Goal: Task Accomplishment & Management: Use online tool/utility

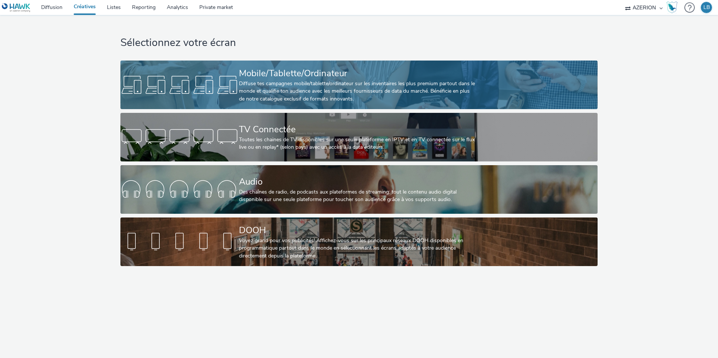
click at [264, 82] on div "Diffuse tes campagnes mobile/tablette/ordinateur sur les inventaires les plus p…" at bounding box center [357, 91] width 237 height 23
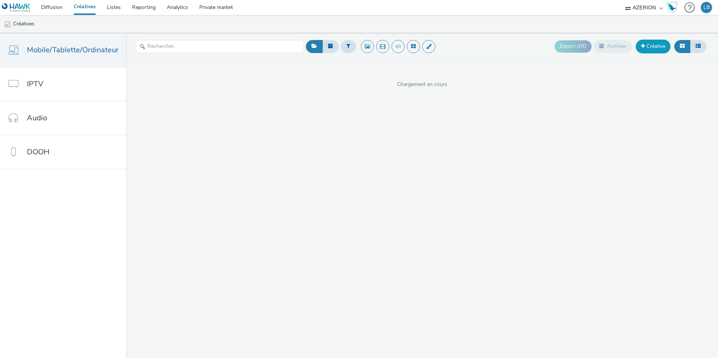
click at [655, 48] on link "Créative" at bounding box center [653, 46] width 35 height 13
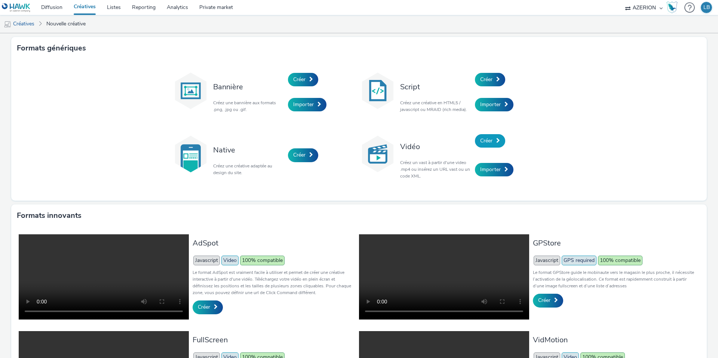
click at [489, 141] on span "Créer" at bounding box center [486, 140] width 12 height 7
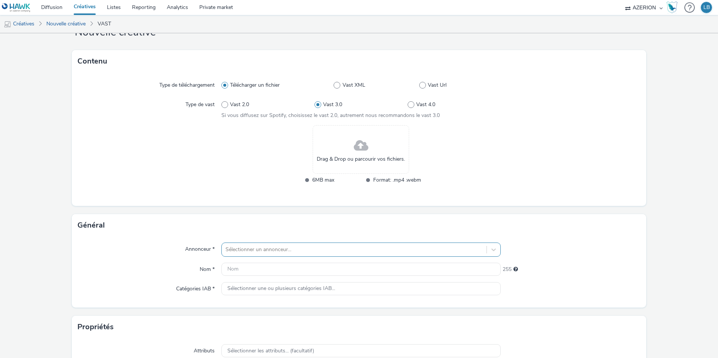
click at [285, 252] on div "Sélectionner un annonceur..." at bounding box center [360, 250] width 279 height 14
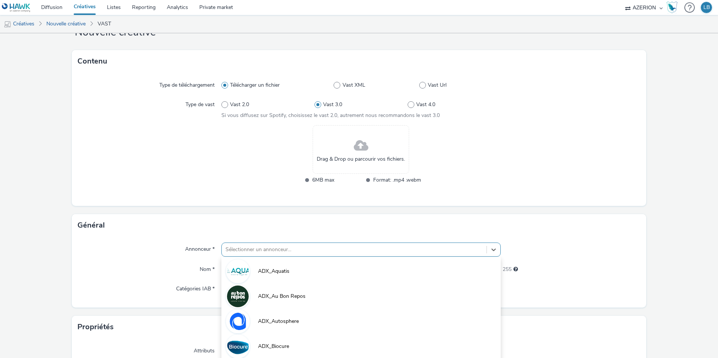
scroll to position [76, 0]
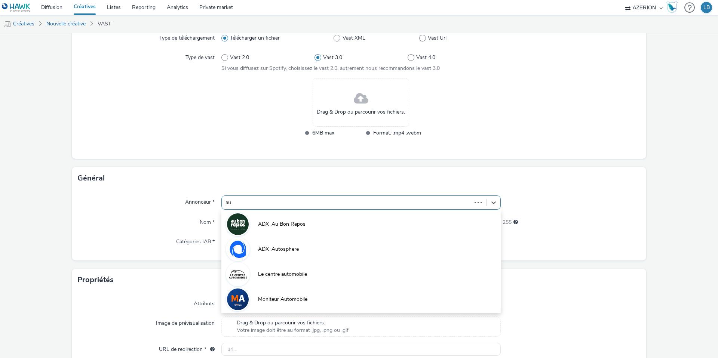
type input "a"
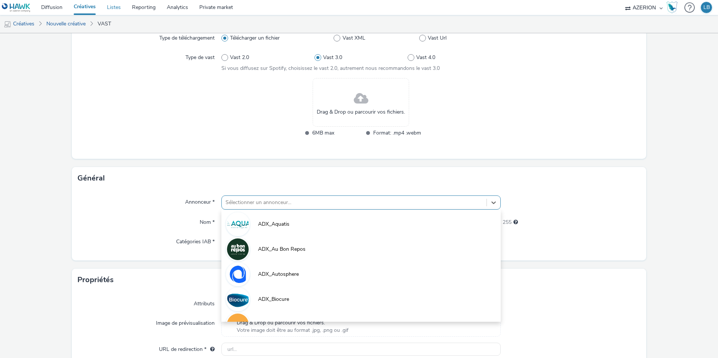
click at [115, 4] on link "Listes" at bounding box center [113, 7] width 25 height 15
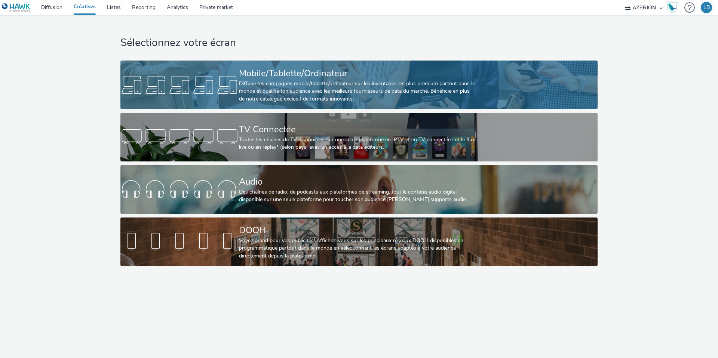
click at [267, 83] on div "Diffuse tes campagnes mobile/tablette/ordinateur sur les inventaires les plus p…" at bounding box center [357, 91] width 237 height 23
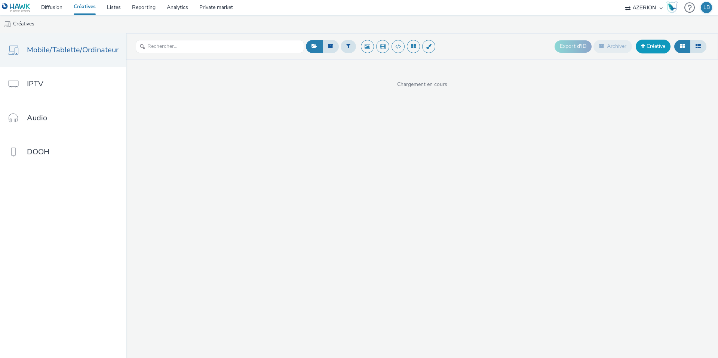
click at [651, 44] on link "Créative" at bounding box center [653, 46] width 35 height 13
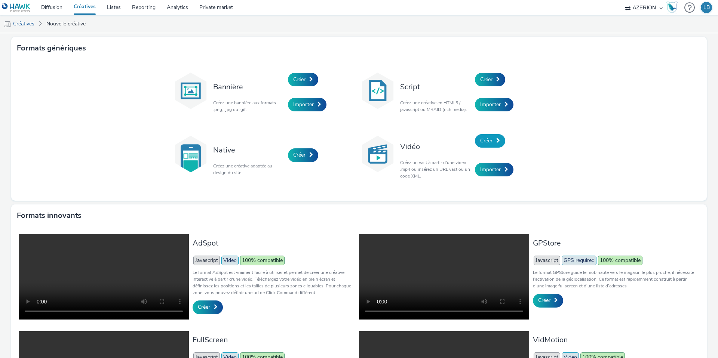
click at [497, 141] on span at bounding box center [498, 140] width 4 height 5
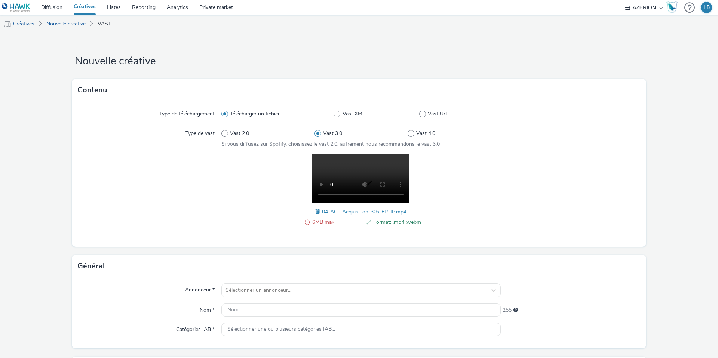
click at [316, 211] on span at bounding box center [318, 212] width 7 height 8
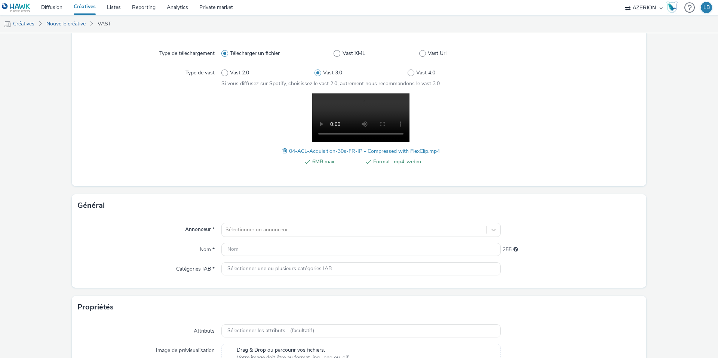
scroll to position [69, 0]
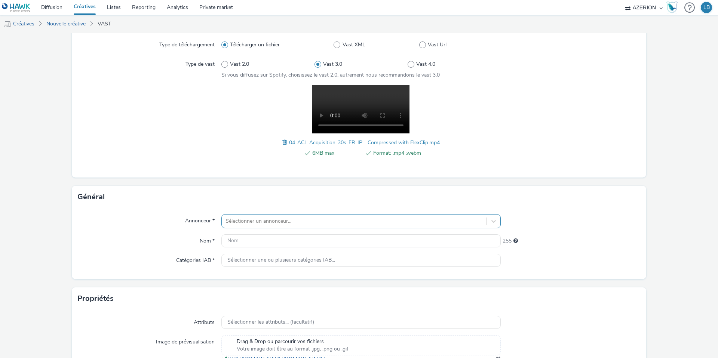
click at [272, 221] on div "Sélectionner un annonceur..." at bounding box center [360, 221] width 279 height 14
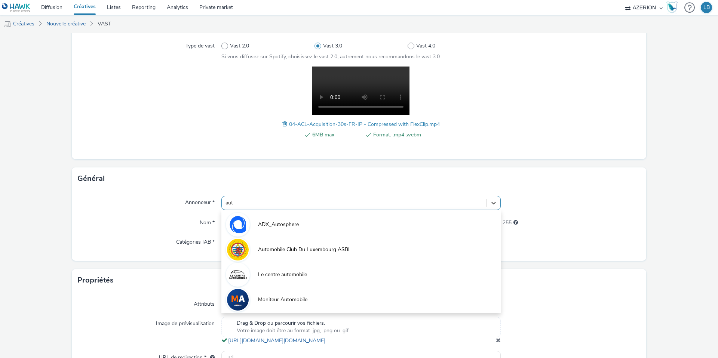
type input "auto"
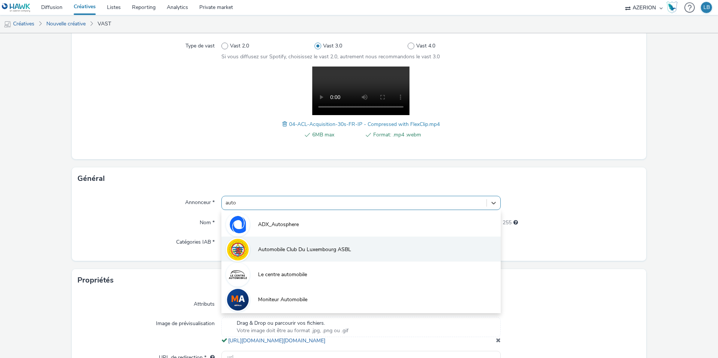
click at [297, 244] on li "Automobile Club Du Luxembourg ASBL" at bounding box center [360, 249] width 279 height 25
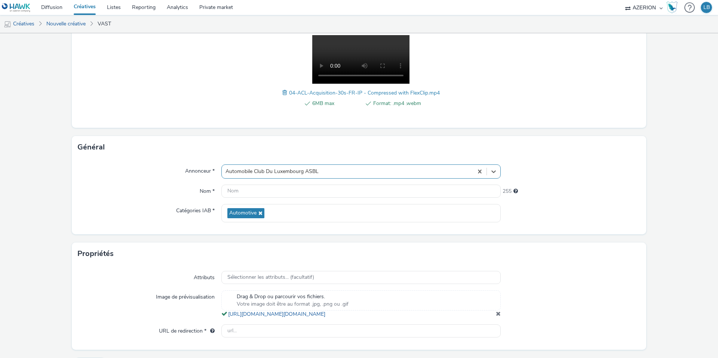
scroll to position [128, 0]
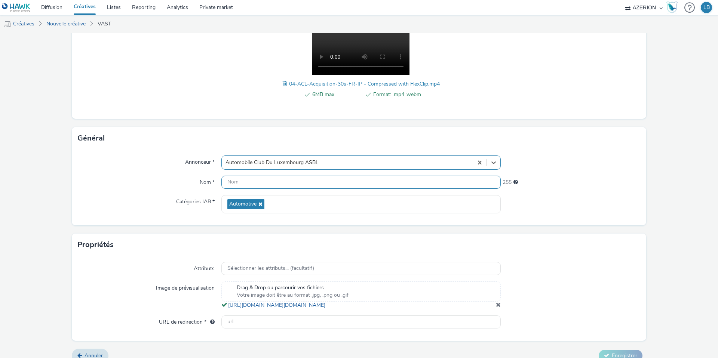
click at [243, 184] on input "text" at bounding box center [360, 182] width 279 height 13
type input "BE_IPLux_AutomobileClubDuLuxembourg_Oct25_FR"
click at [544, 152] on div "Annonceur * Automobile Club Du Luxembourg ASBL Nom * BE_IPLux_AutomobileClubDuL…" at bounding box center [359, 188] width 574 height 76
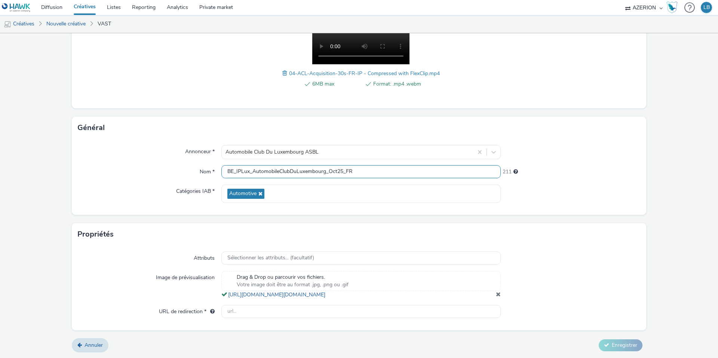
scroll to position [145, 0]
click at [252, 311] on input "text" at bounding box center [360, 311] width 279 height 13
paste input "https://www.acl.lu/fr/campagne-2025-devenir-membre/"
type input "https://www.acl.lu/fr/campagne-2025-devenir-membre/"
click at [126, 287] on div "Image de prévisualisation" at bounding box center [150, 285] width 144 height 28
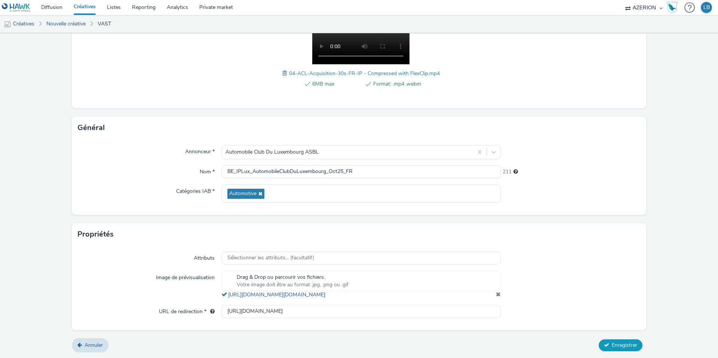
click at [621, 345] on span "Enregistrer" at bounding box center [624, 345] width 25 height 7
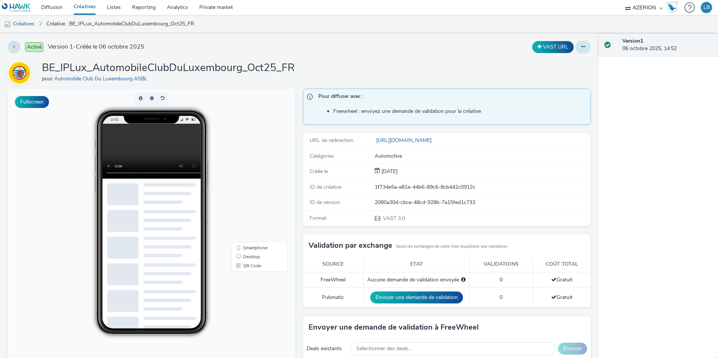
click at [585, 44] on button at bounding box center [582, 47] width 15 height 13
click at [563, 74] on link "Dupliquer" at bounding box center [563, 77] width 56 height 15
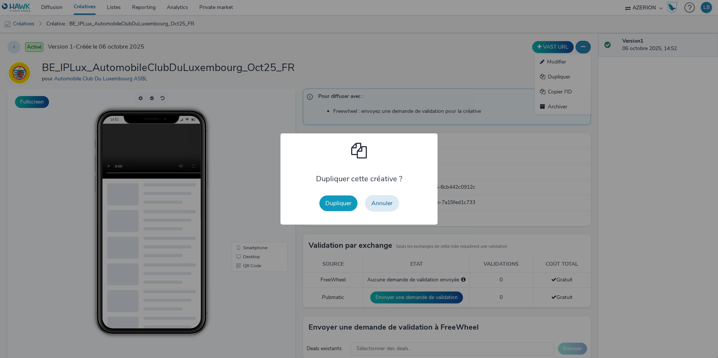
click at [342, 201] on button "Dupliquer" at bounding box center [338, 204] width 38 height 16
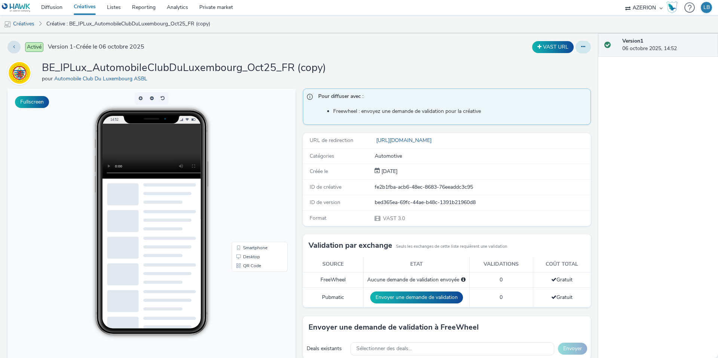
click at [586, 45] on button at bounding box center [582, 47] width 15 height 13
click at [575, 58] on link "Modifier" at bounding box center [563, 62] width 56 height 15
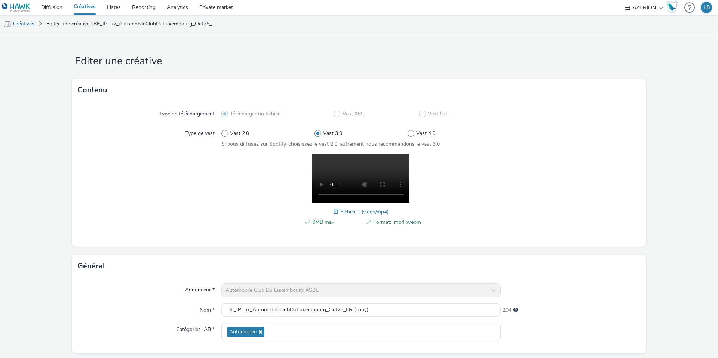
click at [336, 208] on span at bounding box center [337, 212] width 7 height 8
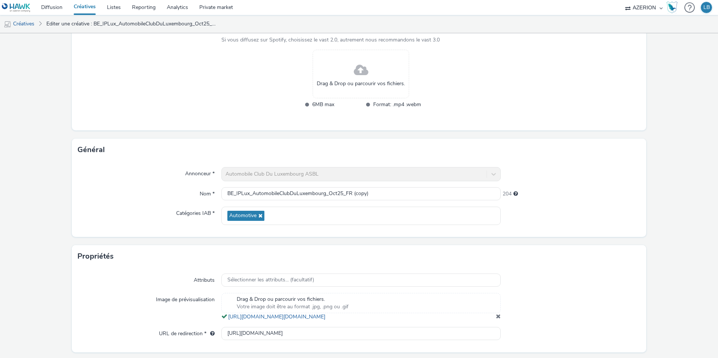
scroll to position [105, 0]
drag, startPoint x: 378, startPoint y: 190, endPoint x: 345, endPoint y: 191, distance: 32.9
click at [345, 191] on input "BE_IPLux_AutomobileClubDuLuxembourg_Oct25_FR (copy)" at bounding box center [360, 193] width 279 height 13
click at [348, 193] on input "BE_IPLux_AutomobileClubDuLuxembourg_Oct25_FR (copy)" at bounding box center [360, 193] width 279 height 13
drag, startPoint x: 346, startPoint y: 193, endPoint x: 382, endPoint y: 192, distance: 36.3
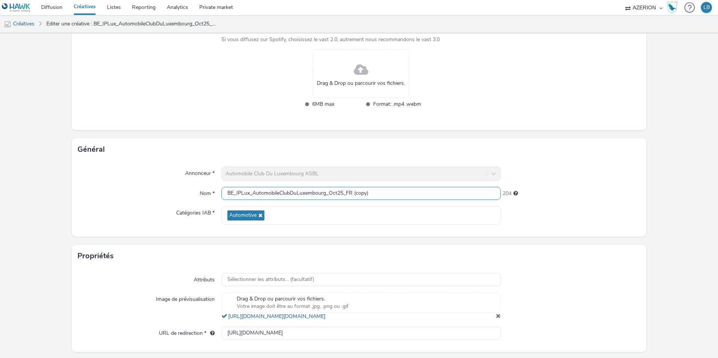
click at [382, 192] on input "BE_IPLux_AutomobileClubDuLuxembourg_Oct25_FR (copy)" at bounding box center [360, 193] width 279 height 13
type input "BE_IPLux_AutomobileClubDuLuxembourg_Oct25_NL"
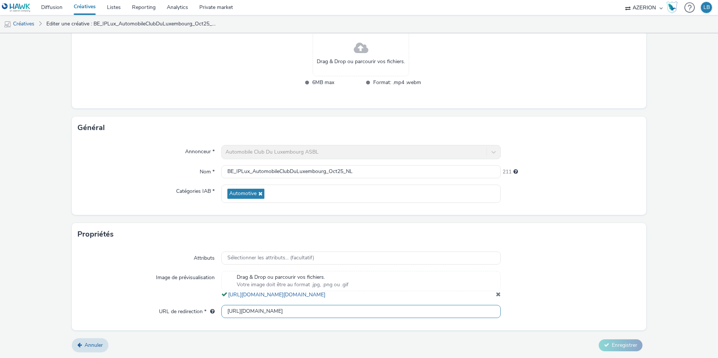
scroll to position [0, 0]
drag, startPoint x: 377, startPoint y: 314, endPoint x: 218, endPoint y: 314, distance: 158.9
click at [218, 314] on div "URL de redirection * https://www.acl.lu/fr/campagne-2025-devenir-membre/" at bounding box center [359, 311] width 562 height 13
paste input "en/campaign-2025-become-member"
type input "https://www.acl.lu/en/campaign-2025-become-member/"
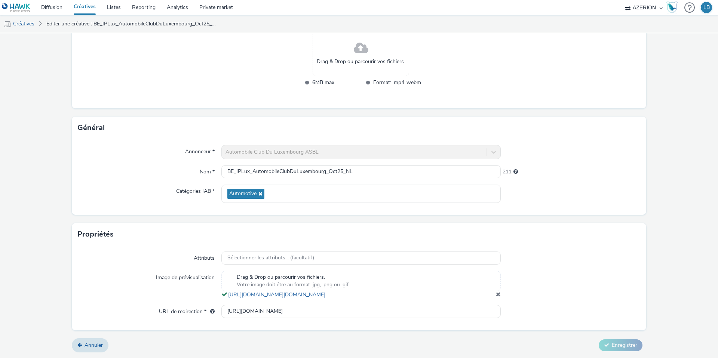
click at [136, 281] on div "Image de prévisualisation" at bounding box center [150, 285] width 144 height 28
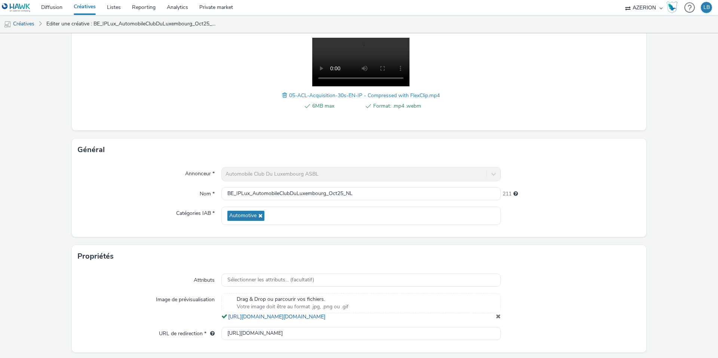
scroll to position [145, 0]
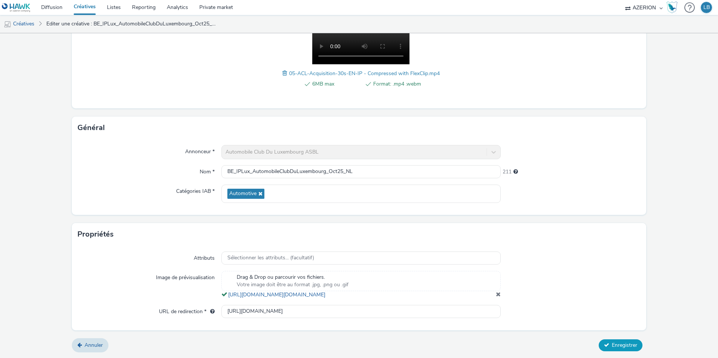
click at [622, 345] on span "Enregistrer" at bounding box center [624, 345] width 25 height 7
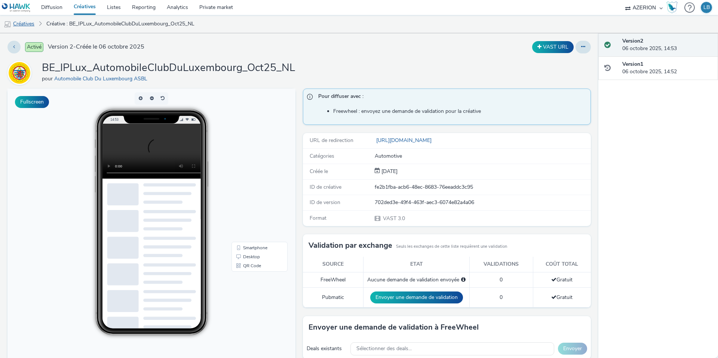
click at [30, 26] on link "Créatives" at bounding box center [19, 24] width 38 height 18
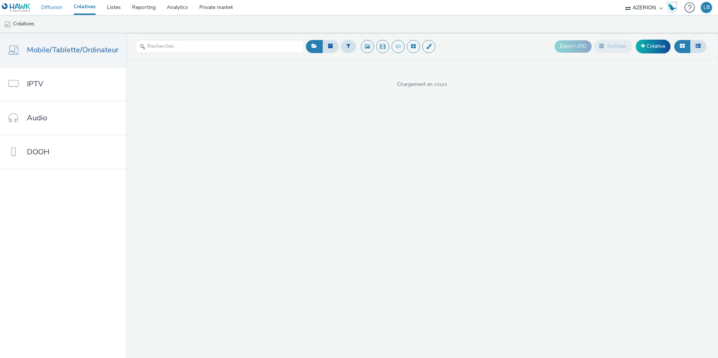
click at [54, 9] on link "Diffusion" at bounding box center [52, 7] width 33 height 15
